Goal: Task Accomplishment & Management: Upload roster

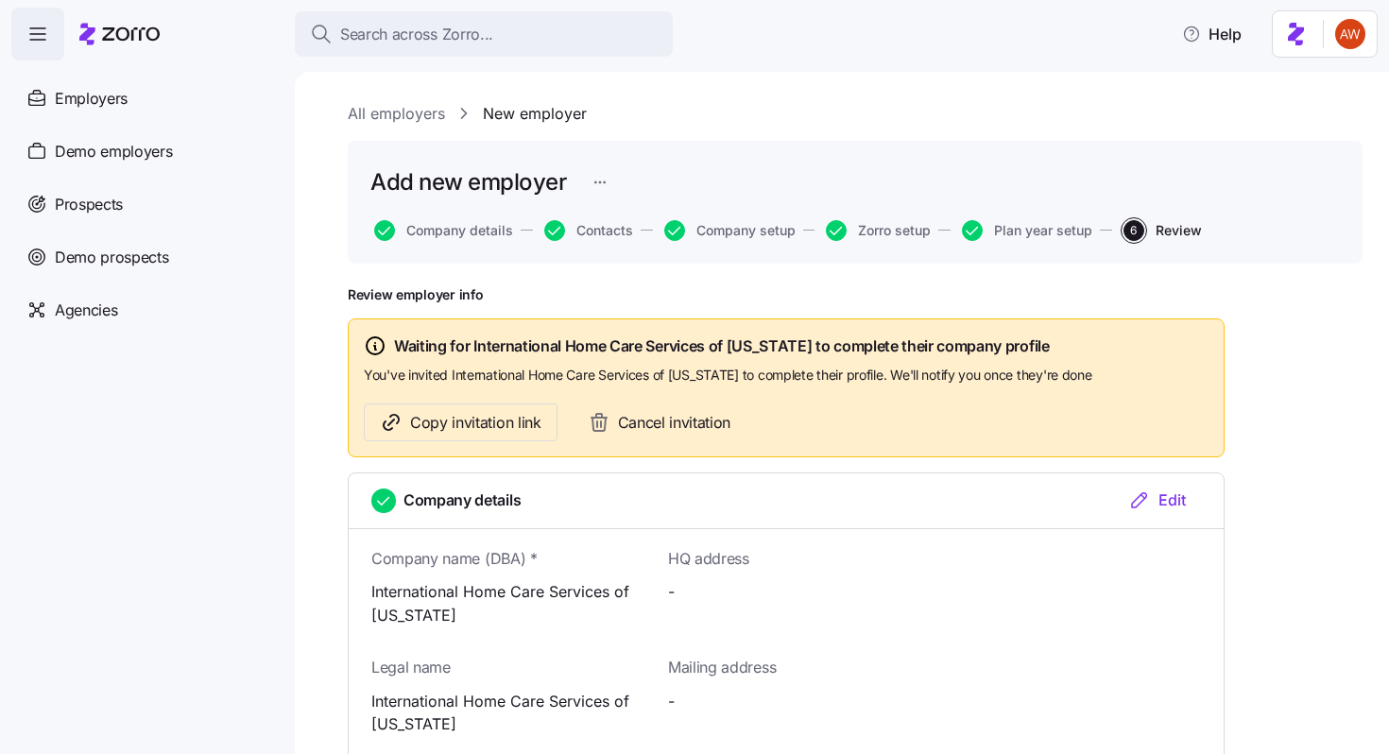
scroll to position [780, 0]
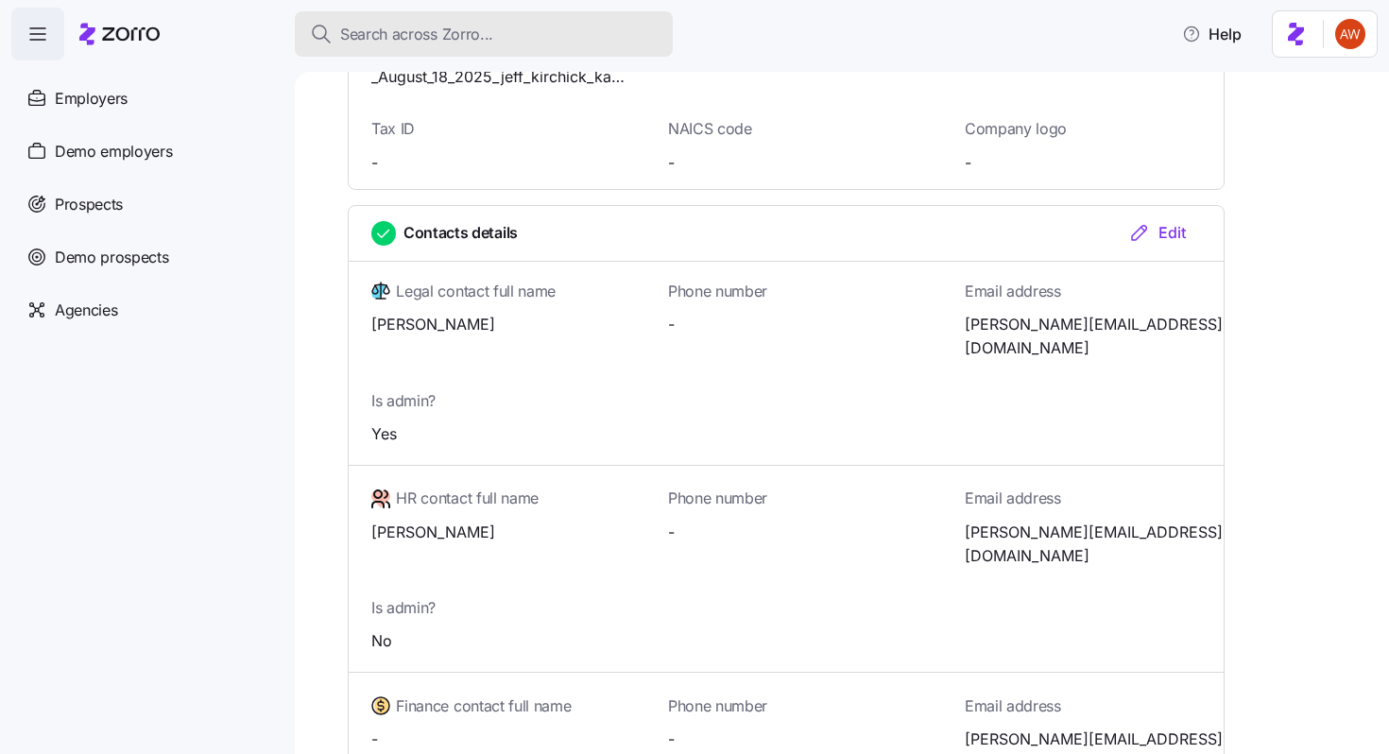
click at [411, 35] on span "Search across Zorro..." at bounding box center [416, 35] width 153 height 24
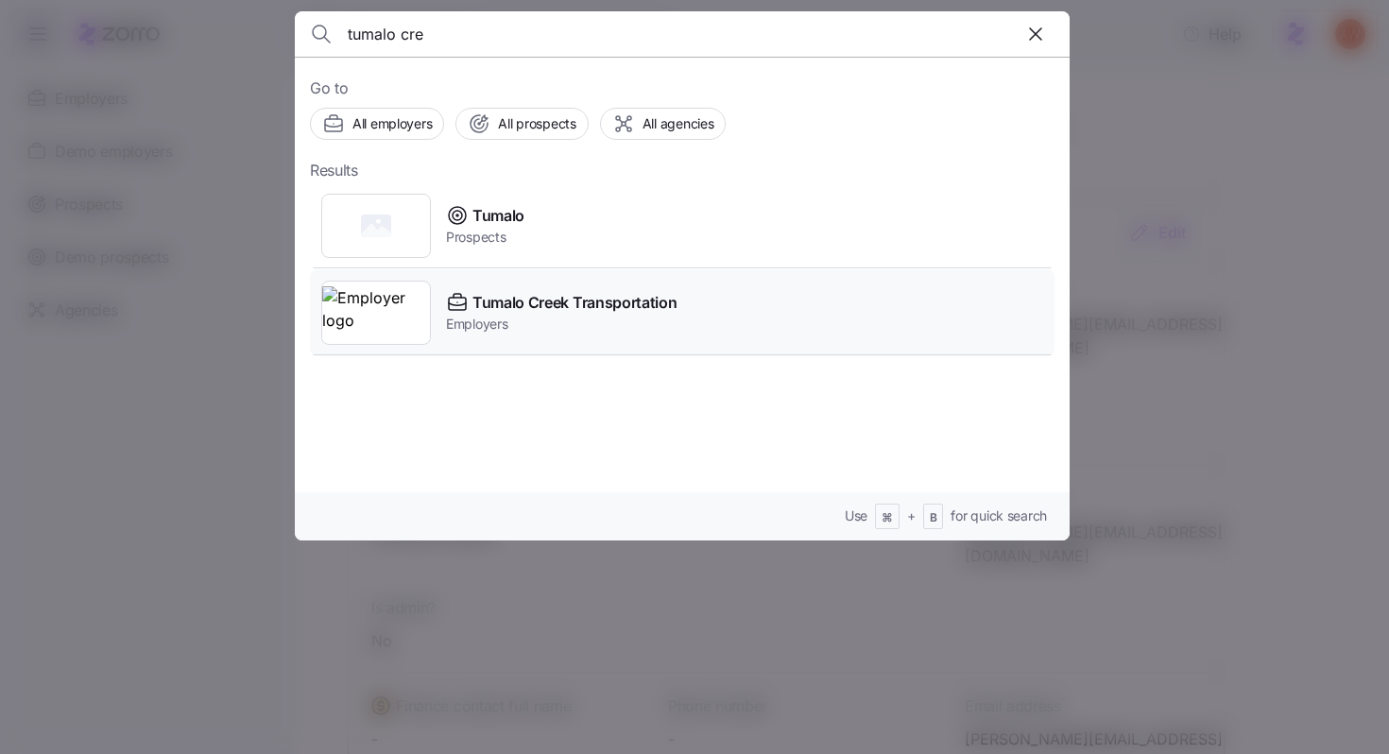
type input "tumalo cre"
click at [500, 288] on div "Tumalo Creek Transportation Employers" at bounding box center [682, 312] width 744 height 87
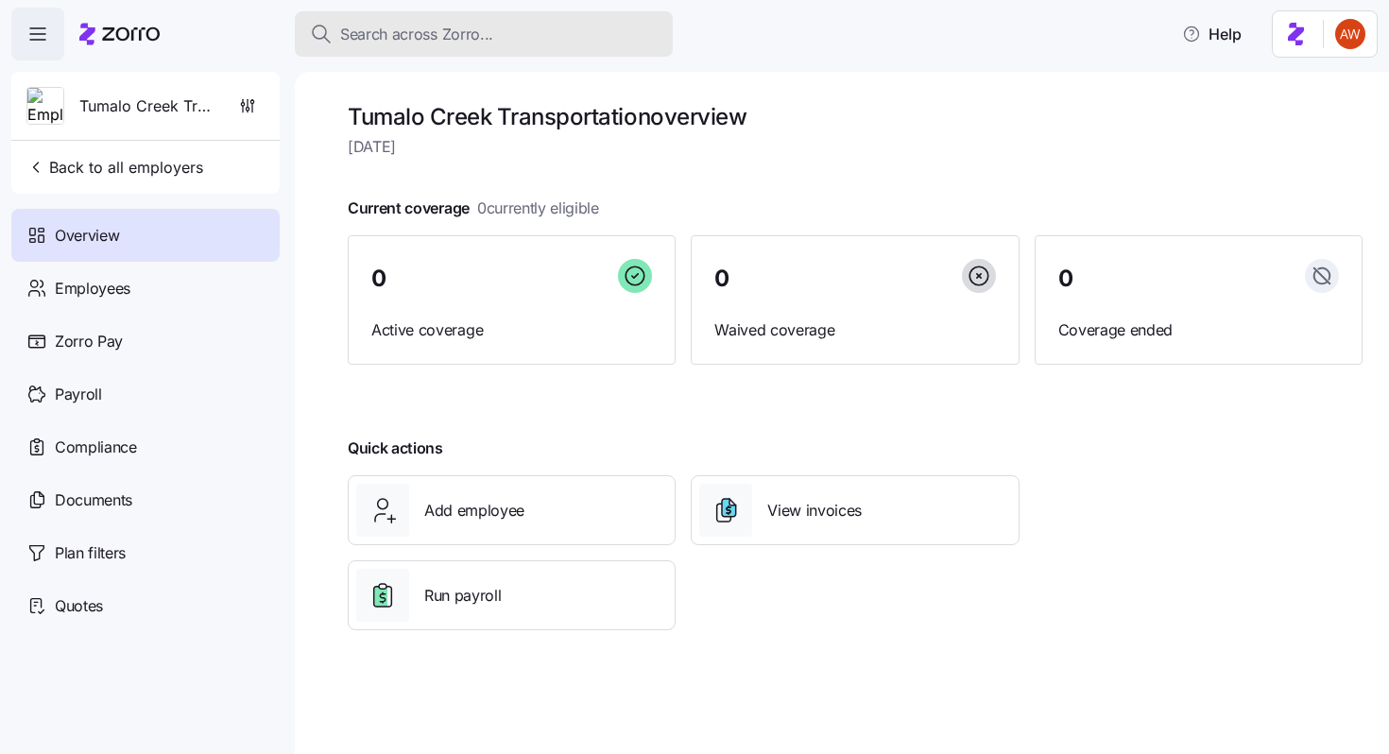
click at [431, 43] on span "Search across Zorro..." at bounding box center [416, 35] width 153 height 24
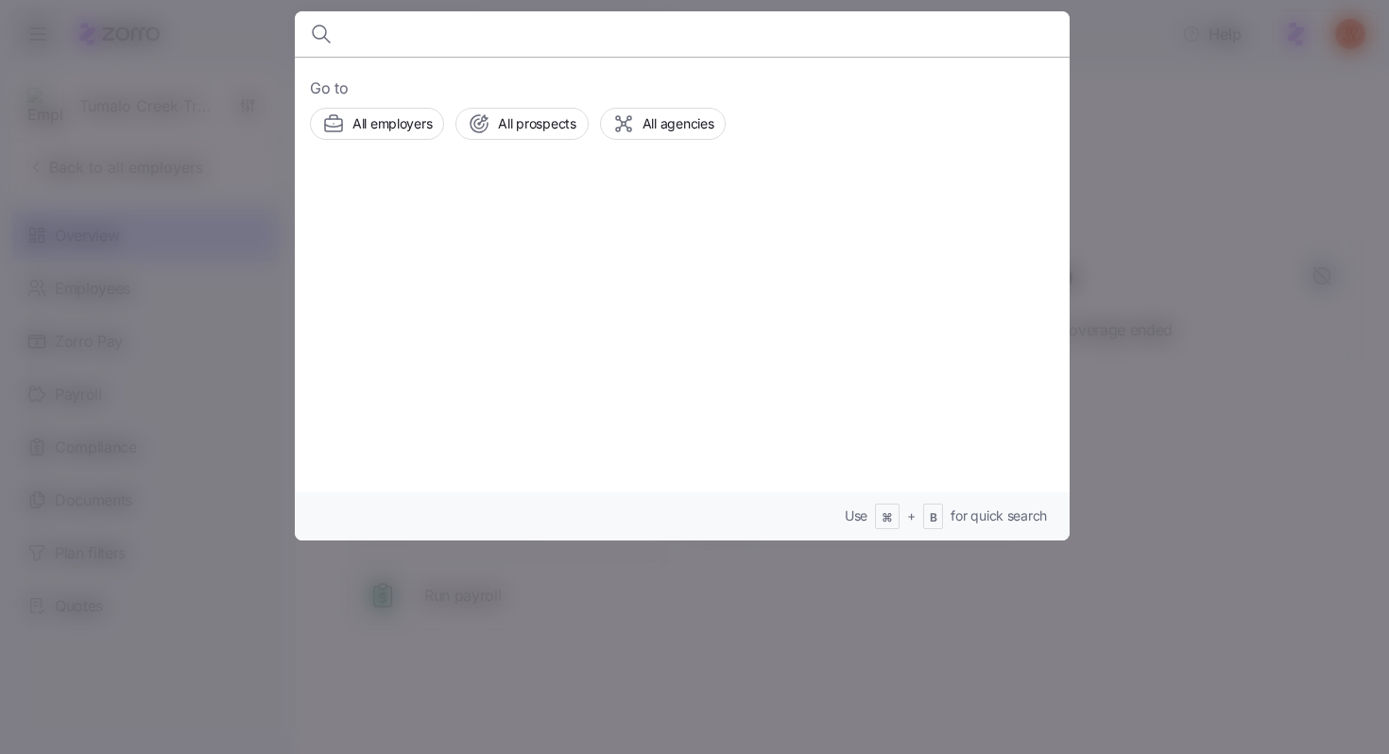
click at [145, 161] on div at bounding box center [694, 377] width 1389 height 754
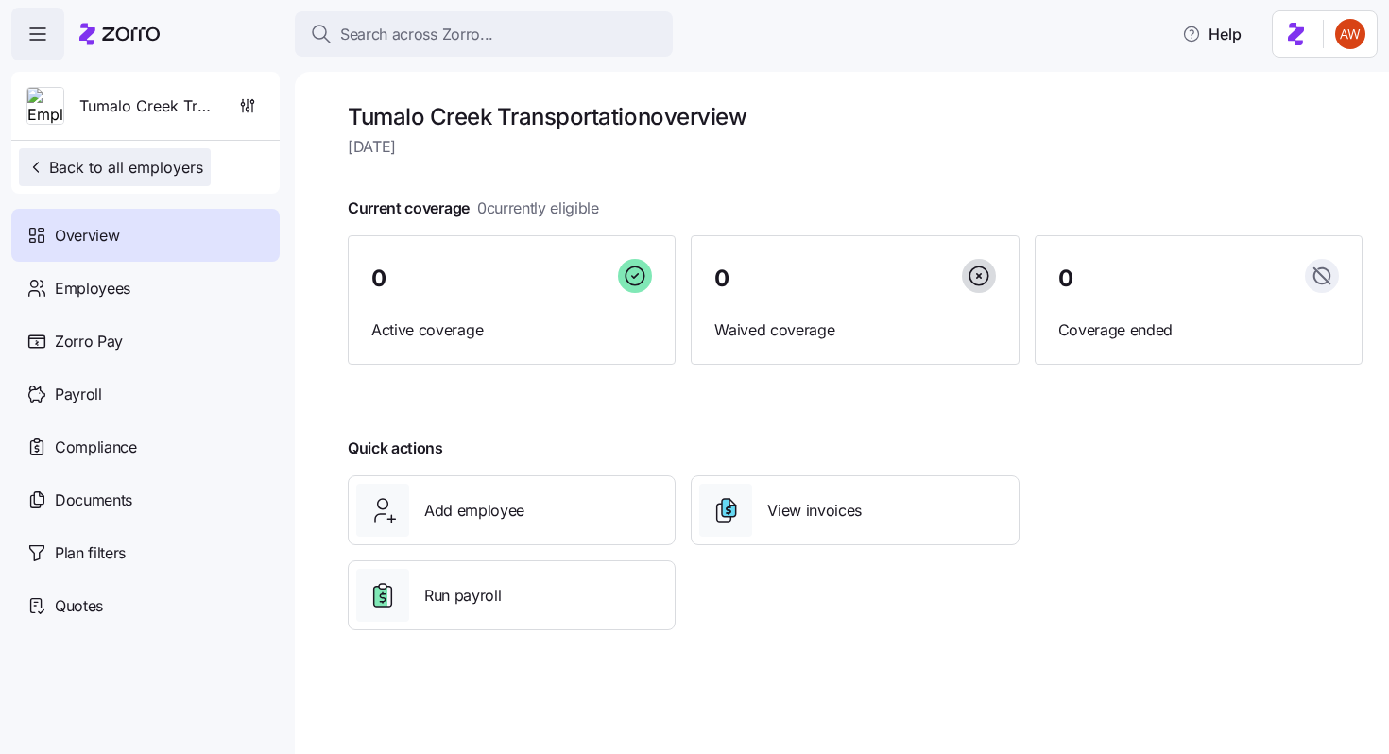
click at [152, 167] on span "Back to all employers" at bounding box center [114, 167] width 177 height 23
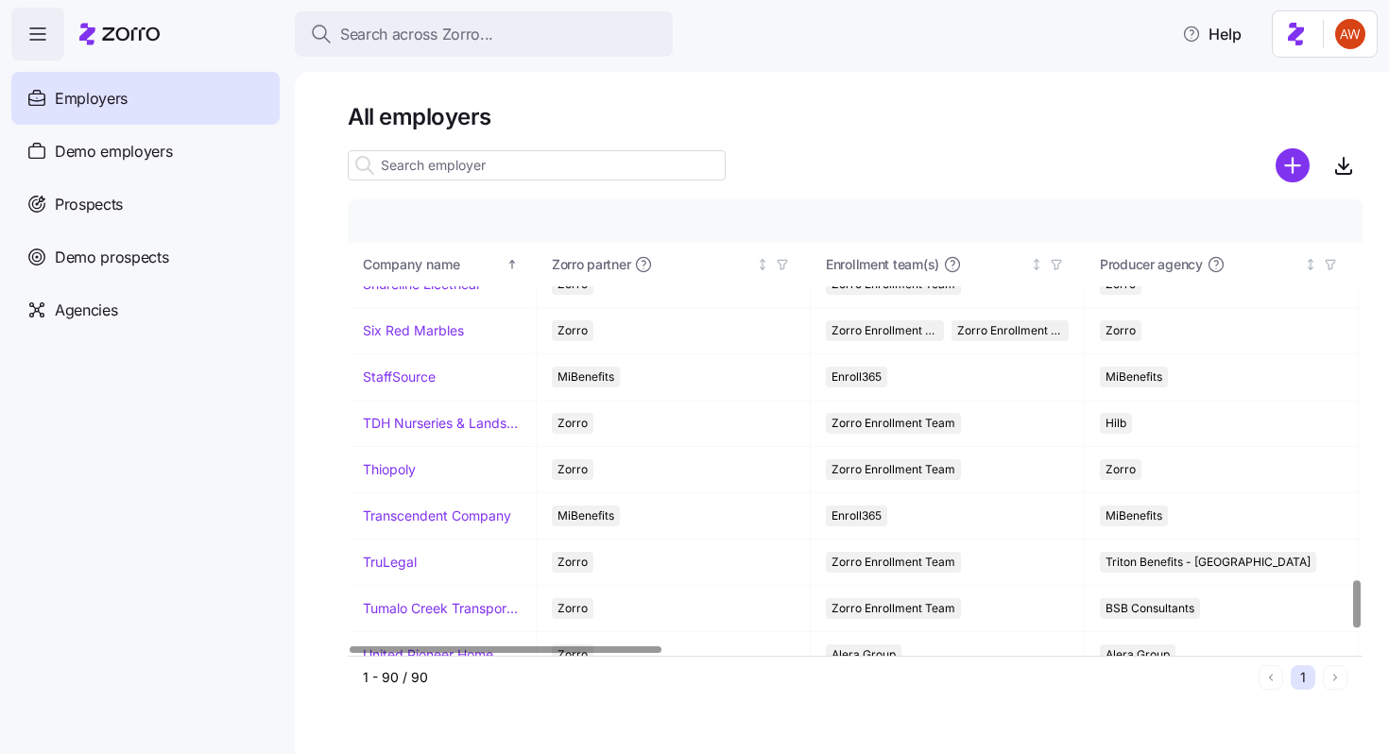
scroll to position [3574, 0]
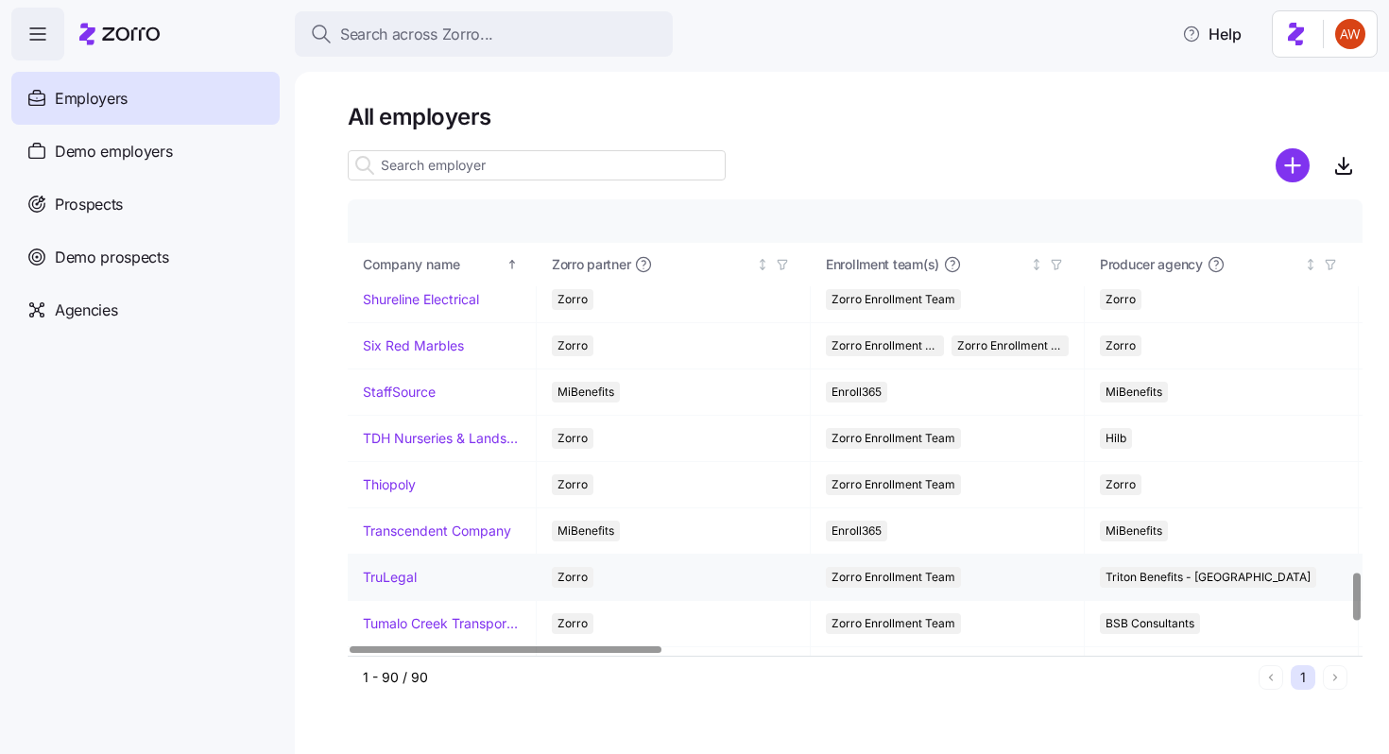
click at [397, 578] on link "TruLegal" at bounding box center [390, 577] width 54 height 19
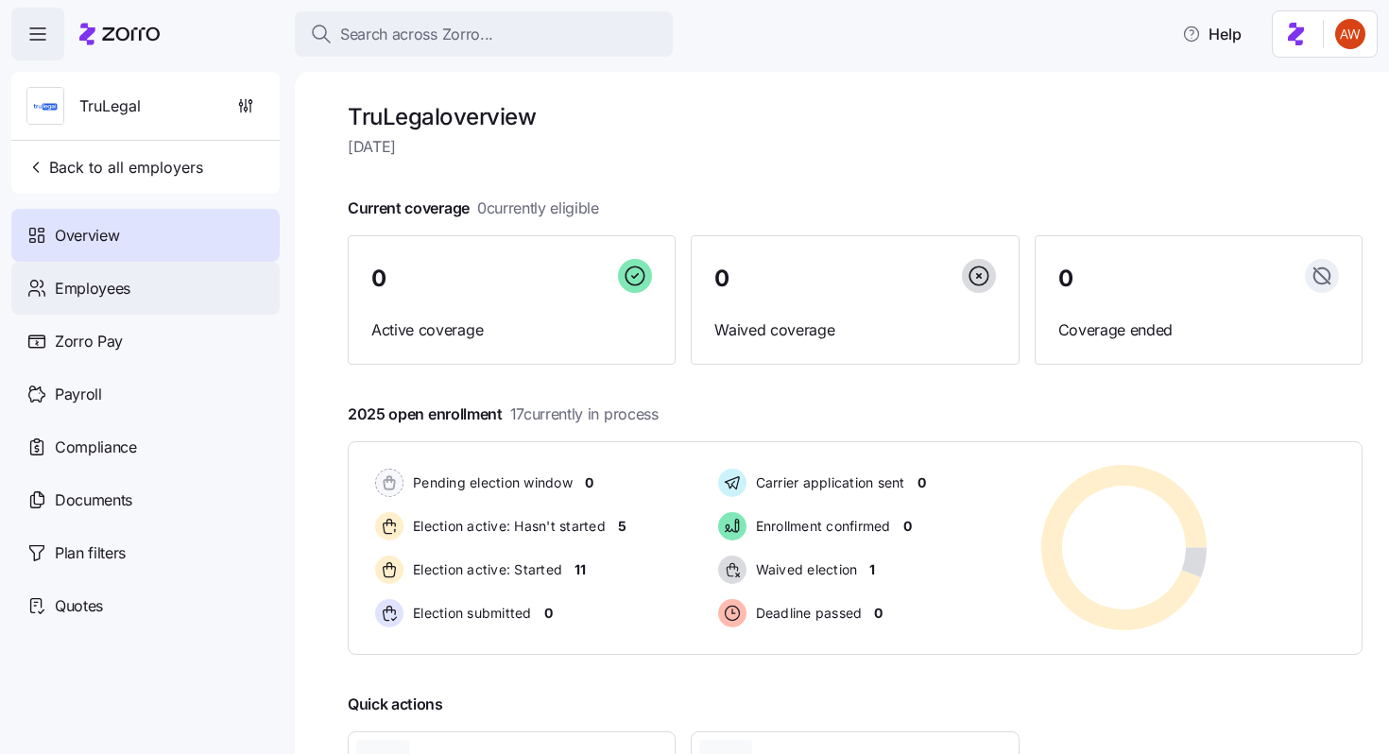
click at [137, 295] on div "Employees" at bounding box center [145, 288] width 268 height 53
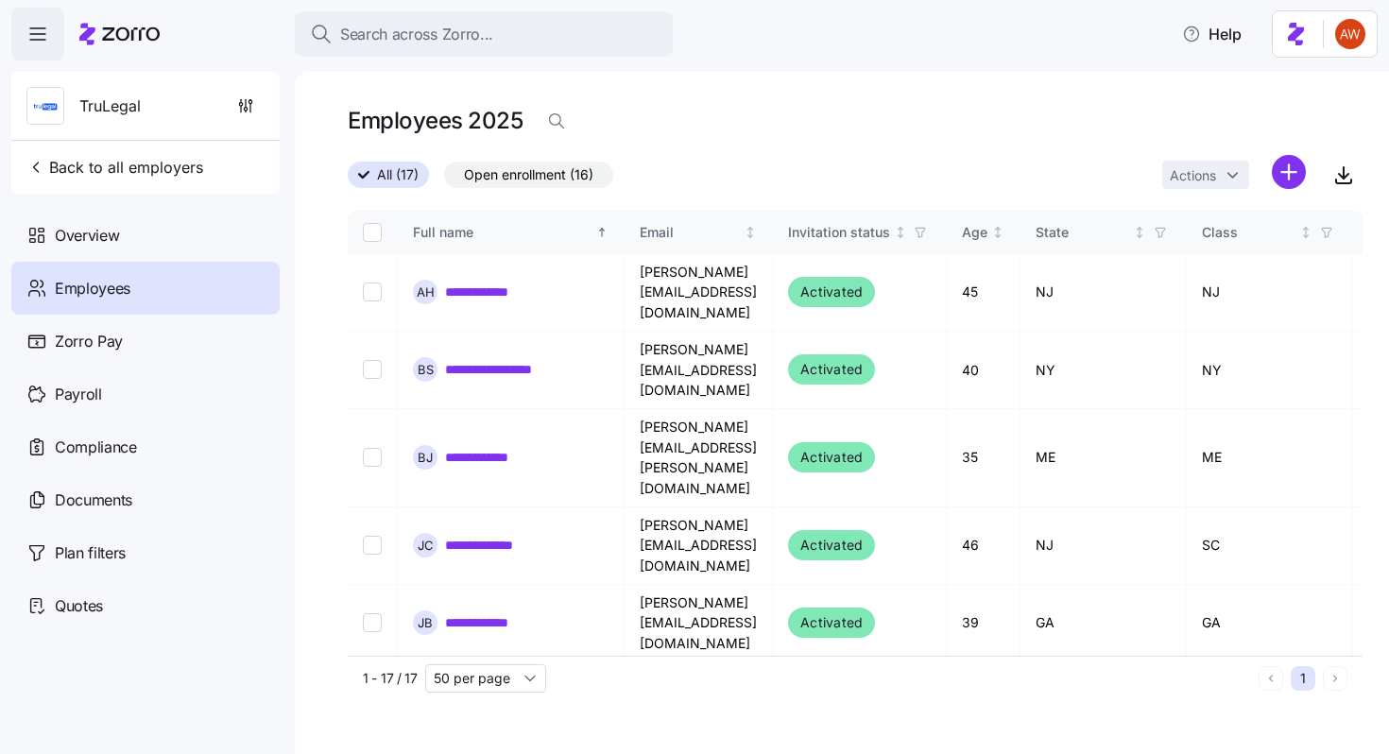
click at [1289, 167] on html "**********" at bounding box center [694, 371] width 1389 height 743
click at [1243, 225] on span "Upload roster" at bounding box center [1205, 222] width 80 height 19
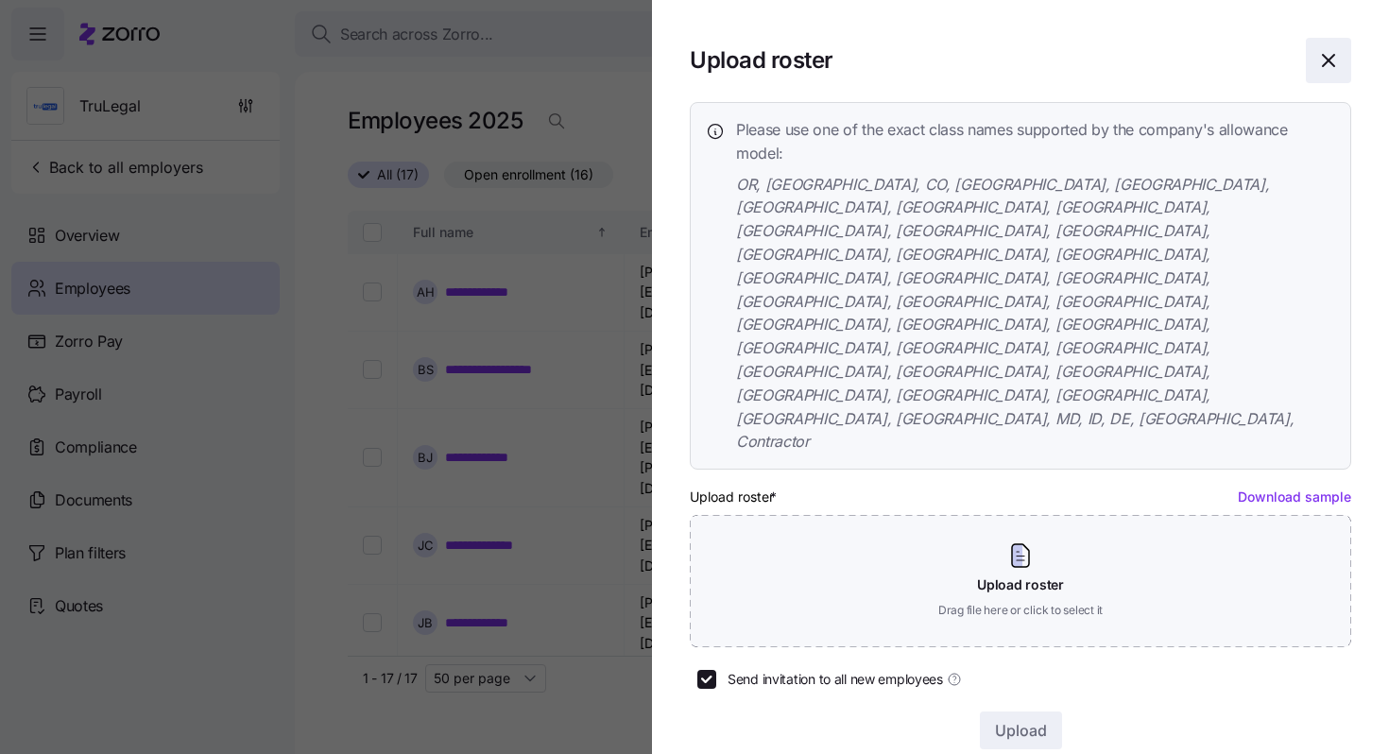
click at [1327, 61] on icon "button" at bounding box center [1328, 60] width 23 height 23
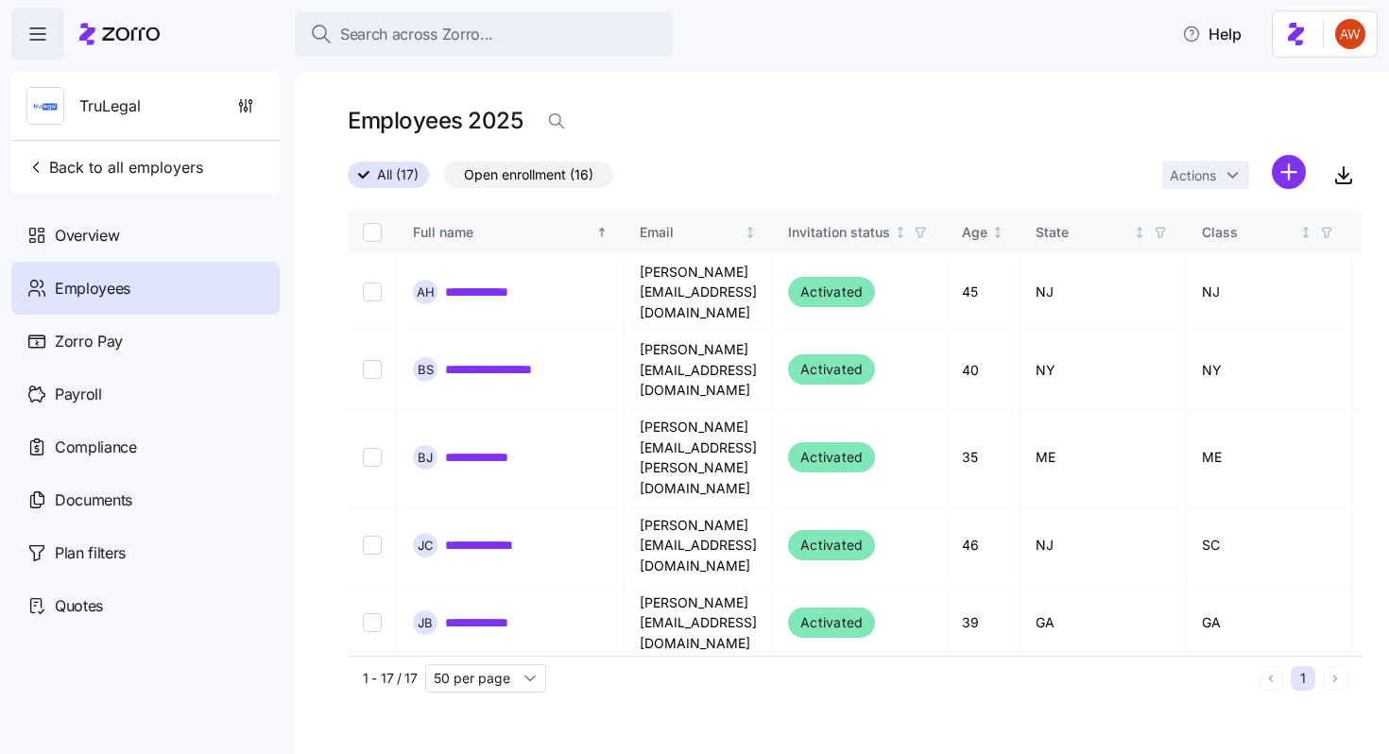
click at [1269, 170] on div "Actions" at bounding box center [1234, 175] width 144 height 41
click at [1286, 178] on html "**********" at bounding box center [694, 371] width 1389 height 743
click at [1245, 213] on span "Upload roster" at bounding box center [1205, 222] width 80 height 19
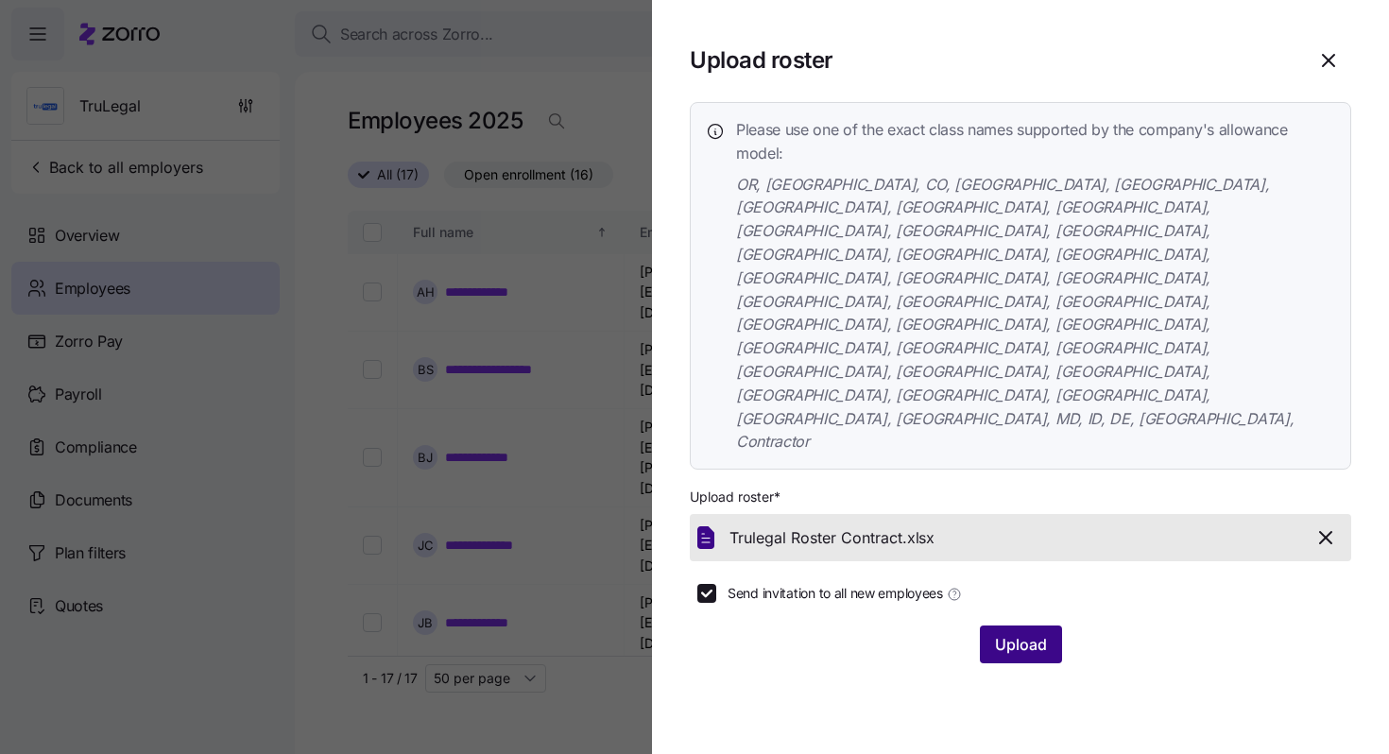
click at [1010, 633] on span "Upload" at bounding box center [1021, 644] width 52 height 23
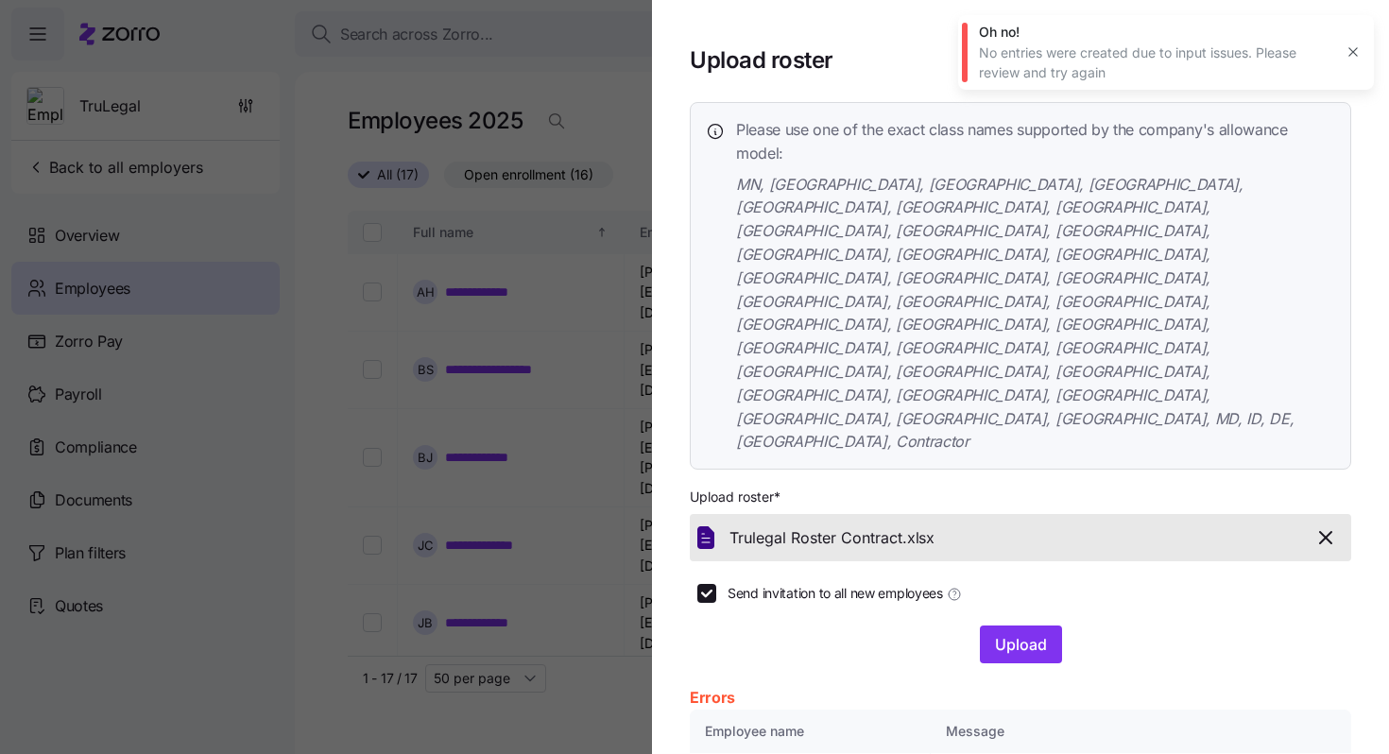
click at [1354, 54] on icon "button" at bounding box center [1352, 52] width 9 height 9
click at [1329, 58] on icon "button" at bounding box center [1328, 60] width 23 height 23
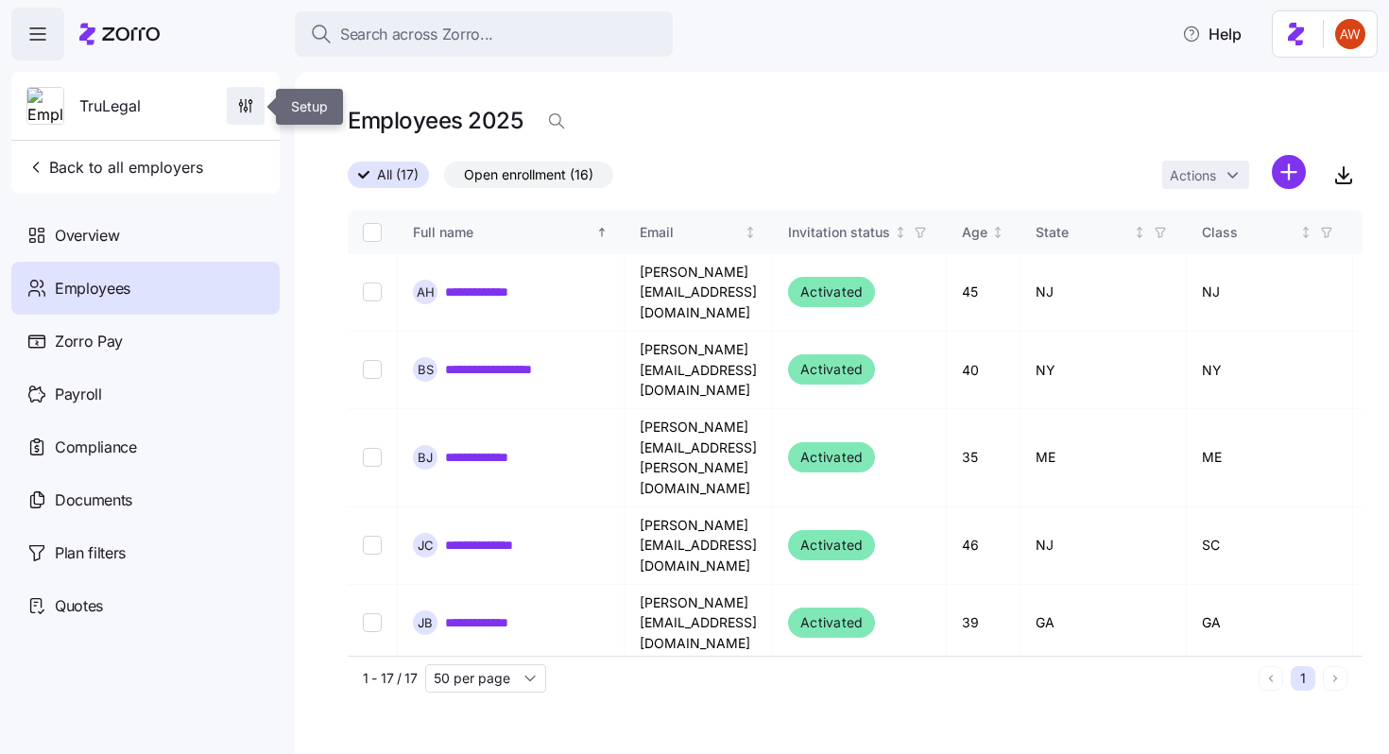
click at [239, 95] on span "button" at bounding box center [246, 106] width 36 height 36
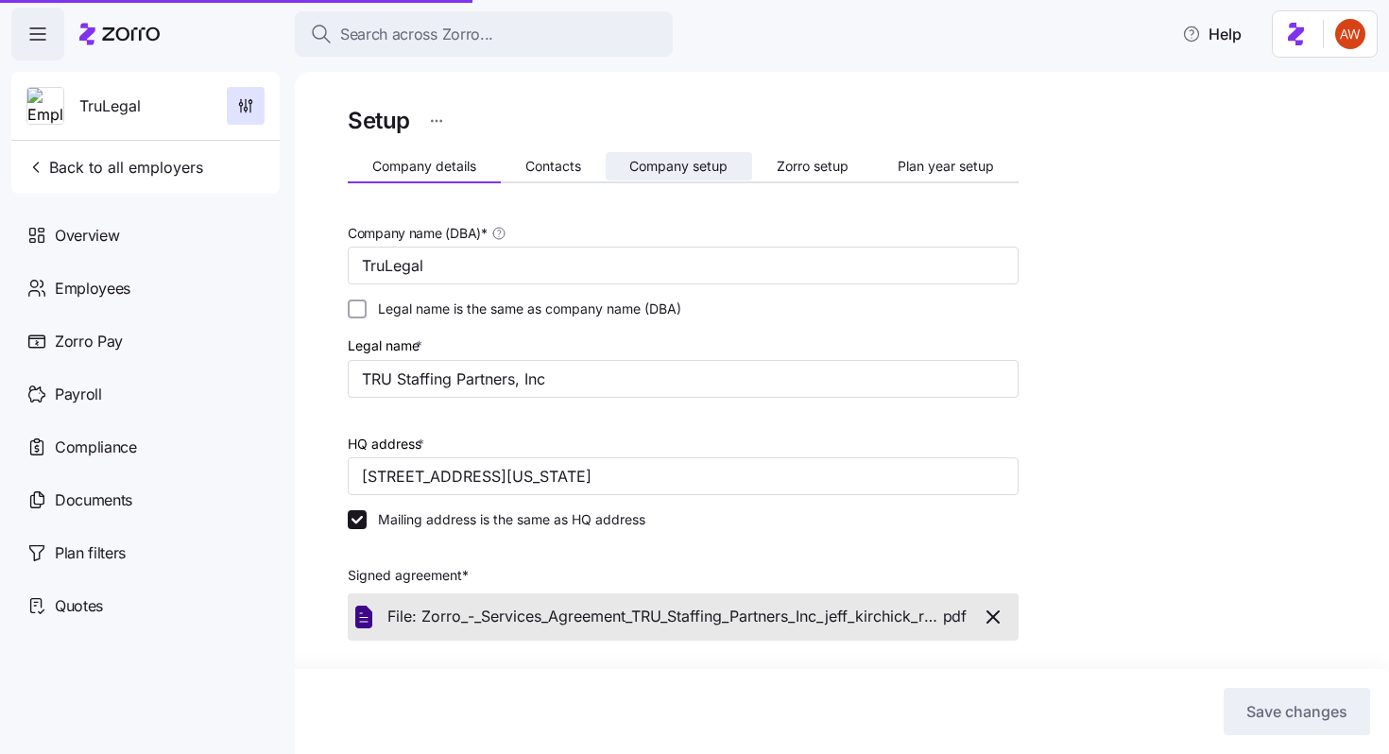
click at [677, 163] on span "Company setup" at bounding box center [678, 166] width 98 height 13
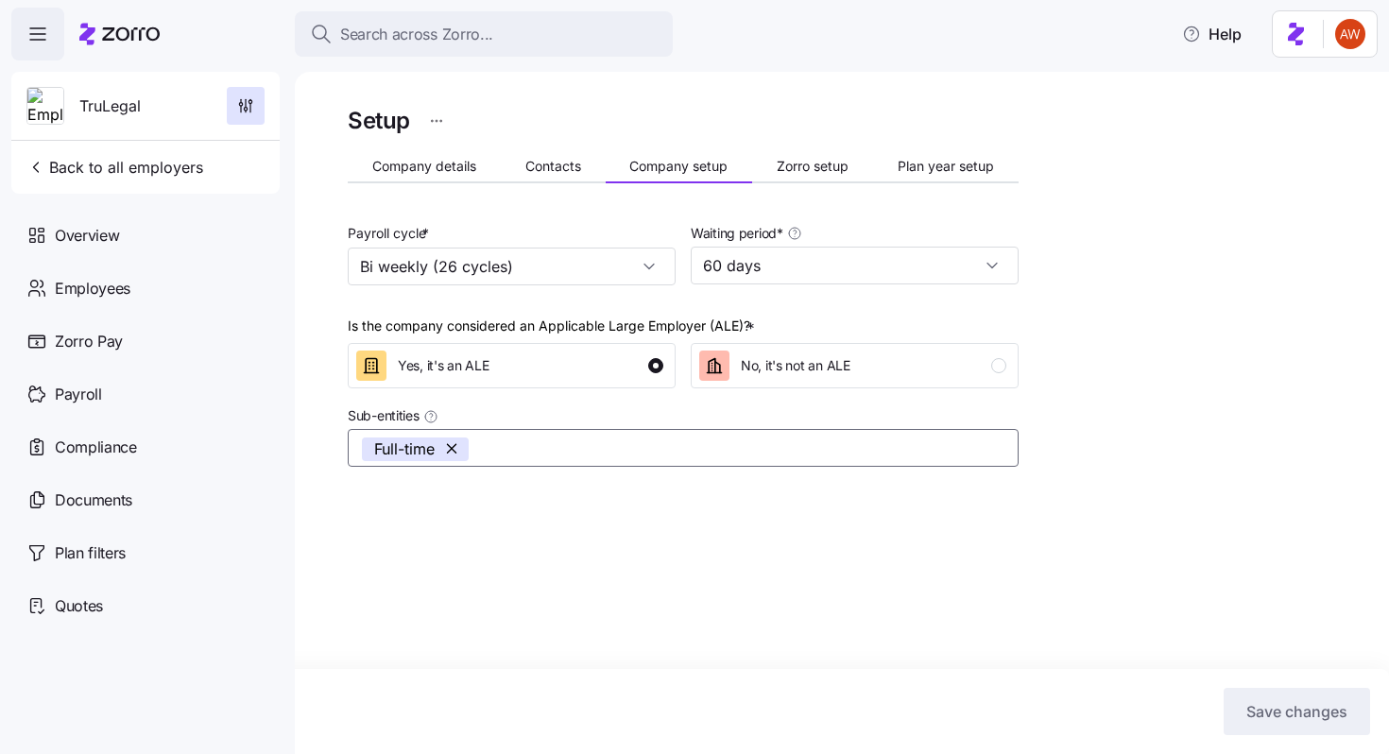
click at [517, 454] on input "Sub-entities" at bounding box center [722, 448] width 488 height 25
click at [1277, 693] on button "Save changes" at bounding box center [1296, 711] width 146 height 47
click at [122, 282] on span "Employees" at bounding box center [93, 289] width 76 height 24
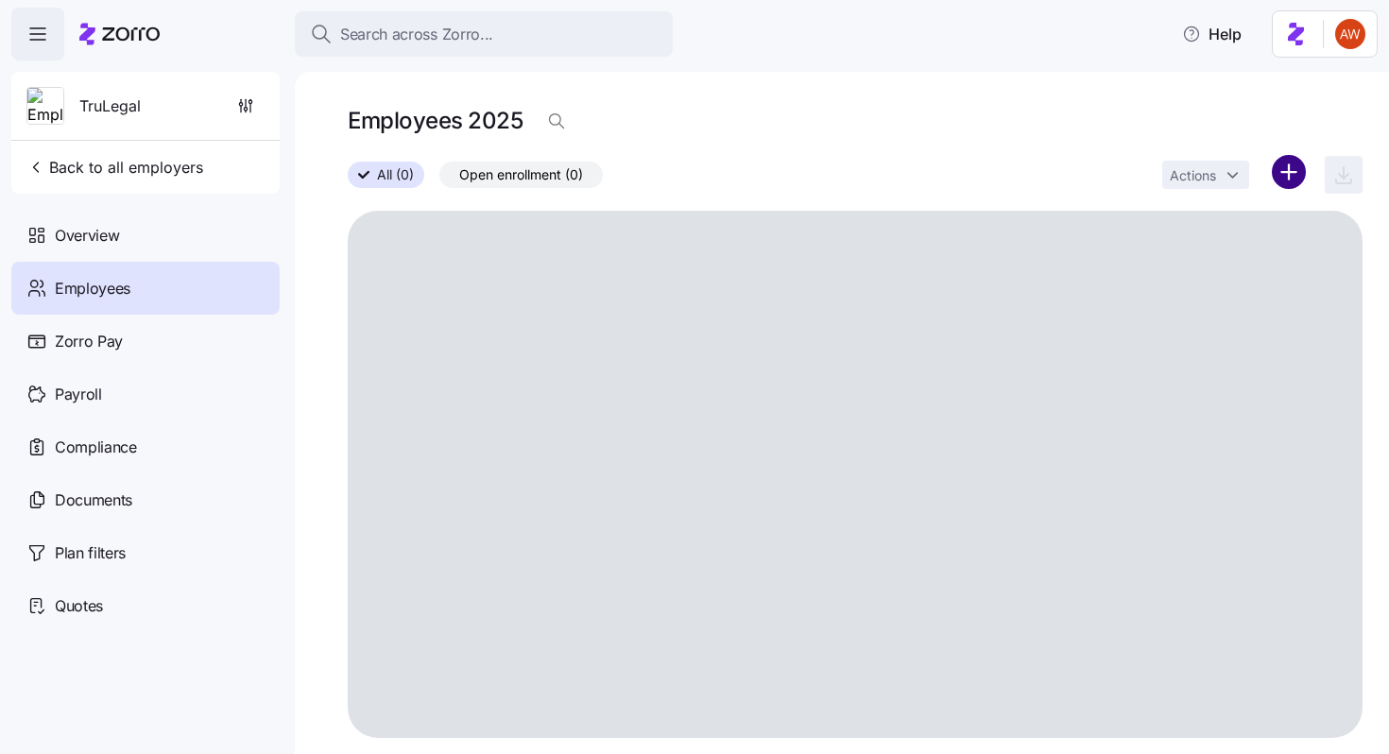
click at [1278, 185] on html "Search across Zorro... Help TruLegal Back to all employers Overview Employees Z…" at bounding box center [694, 371] width 1389 height 743
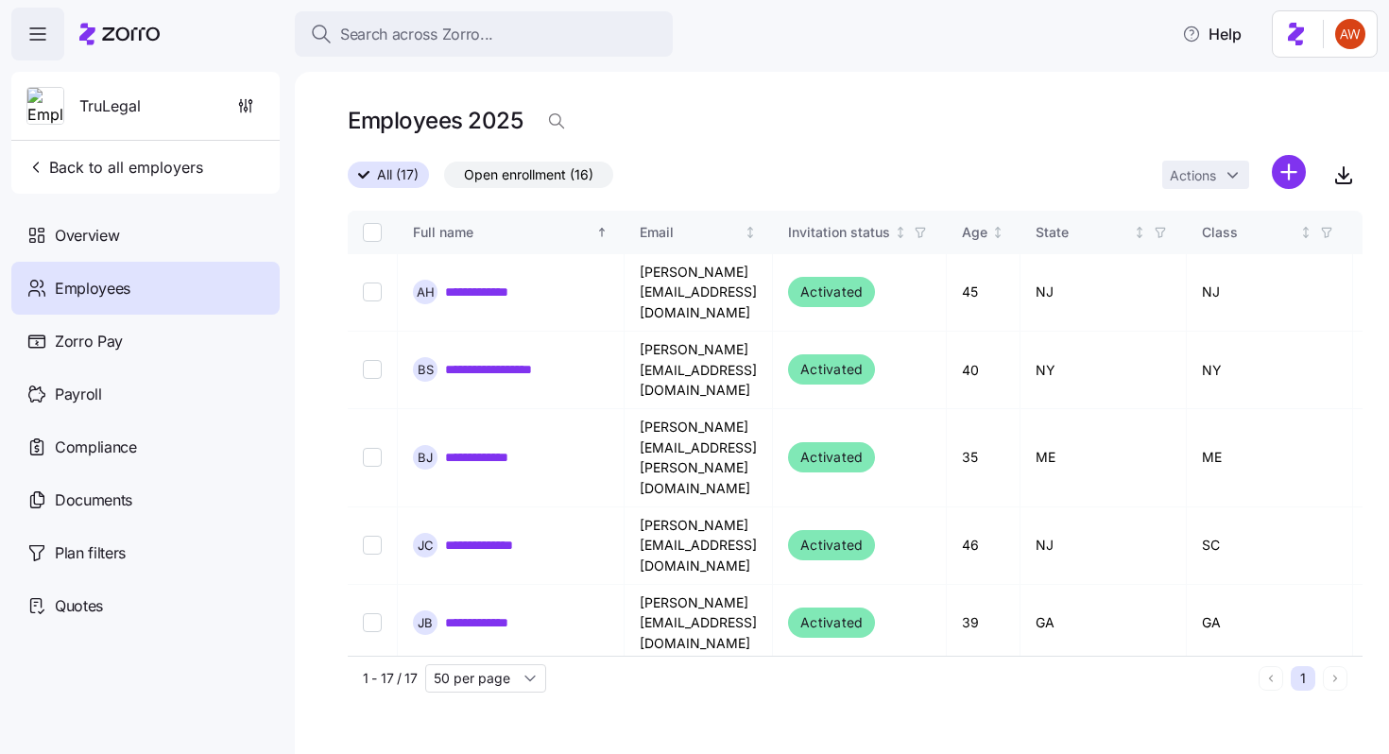
click at [1287, 178] on html "**********" at bounding box center [694, 371] width 1389 height 743
click at [1286, 173] on html "**********" at bounding box center [694, 371] width 1389 height 743
click at [1254, 220] on div "Upload roster" at bounding box center [1208, 223] width 179 height 30
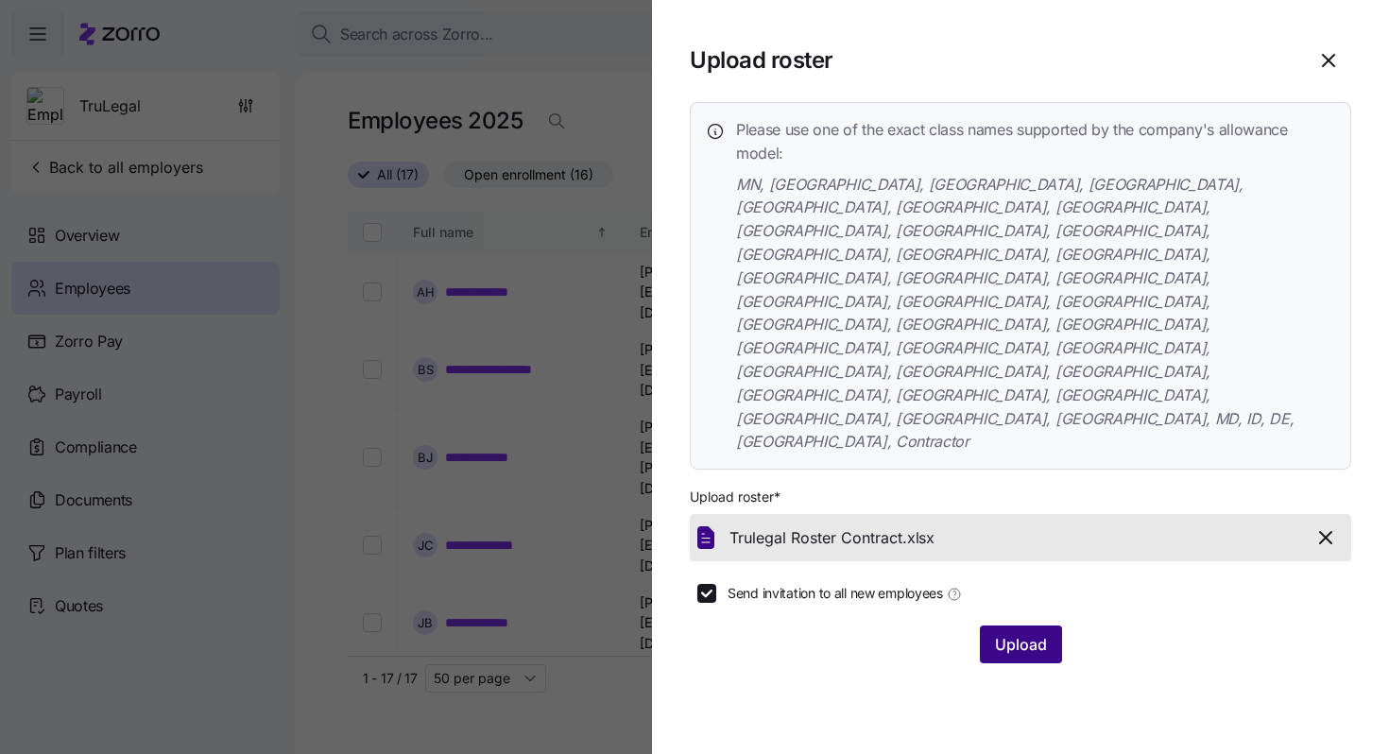
click at [1024, 633] on span "Upload" at bounding box center [1021, 644] width 52 height 23
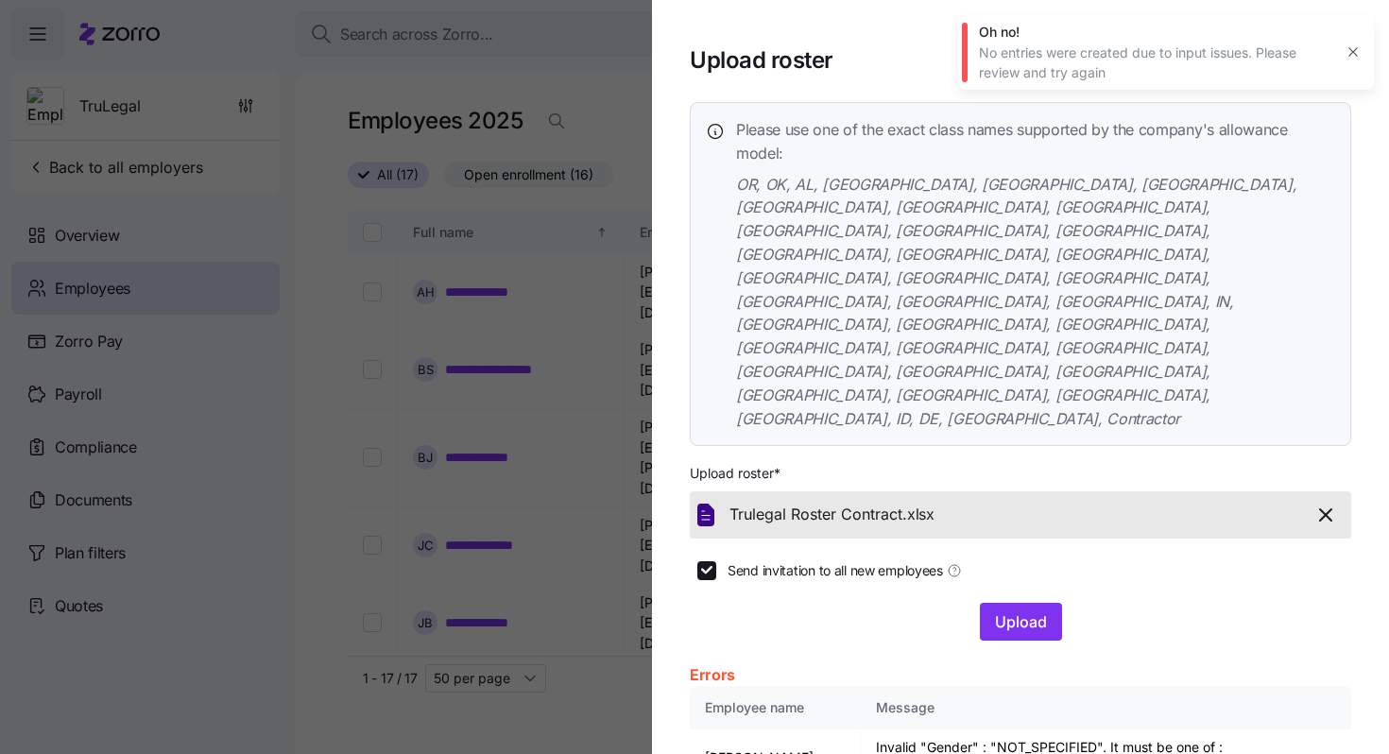
click at [1355, 51] on icon "button" at bounding box center [1352, 52] width 9 height 9
click at [1318, 504] on icon "button" at bounding box center [1325, 515] width 23 height 23
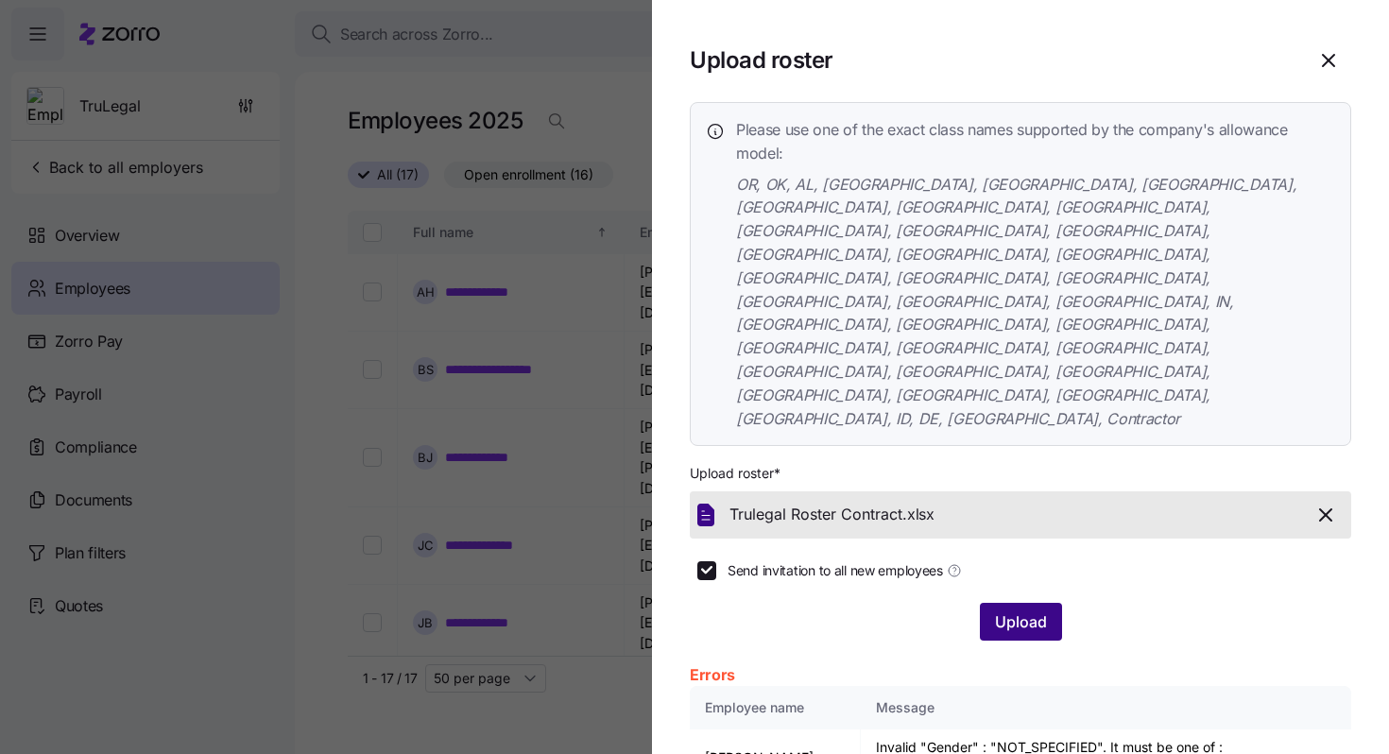
click at [1023, 610] on span "Upload" at bounding box center [1021, 621] width 52 height 23
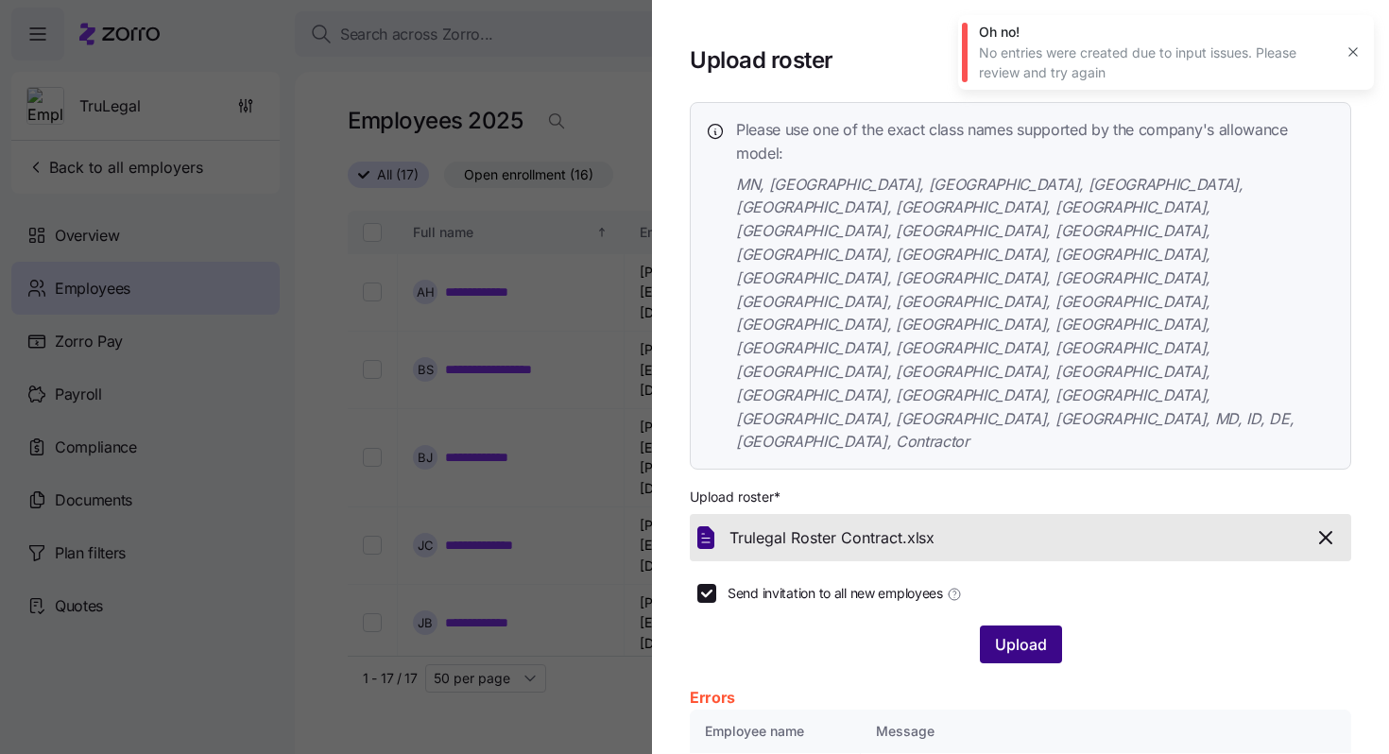
click at [1016, 625] on div "Upload" at bounding box center [1021, 644] width 82 height 38
click at [1021, 633] on span "Upload" at bounding box center [1021, 644] width 52 height 23
click at [1331, 532] on icon "button" at bounding box center [1325, 537] width 11 height 11
click at [1035, 633] on span "Upload" at bounding box center [1021, 644] width 52 height 23
